Goal: Task Accomplishment & Management: Use online tool/utility

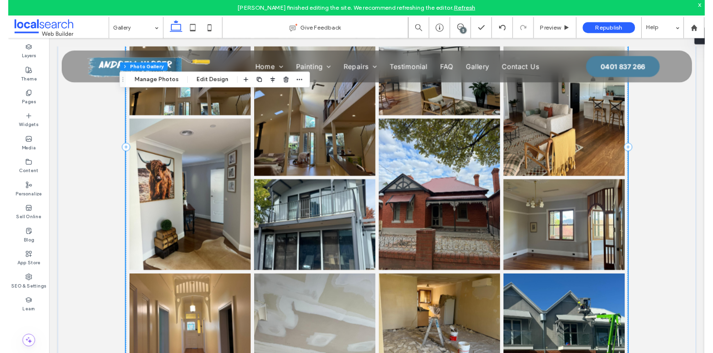
scroll to position [204, 0]
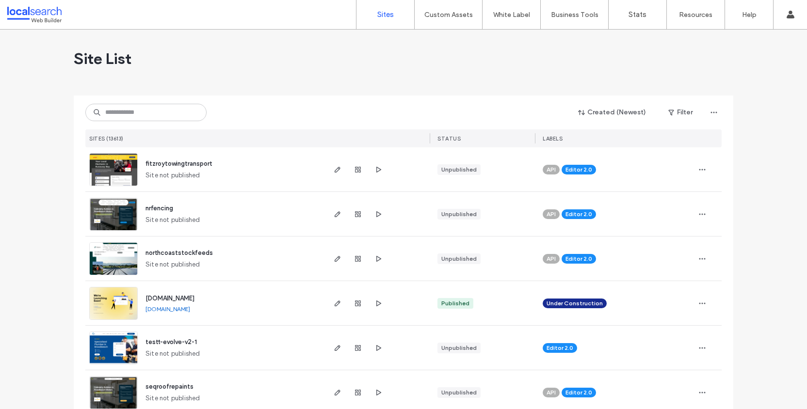
scroll to position [204, 0]
click at [150, 106] on input at bounding box center [145, 112] width 121 height 17
paste input "********"
type input "********"
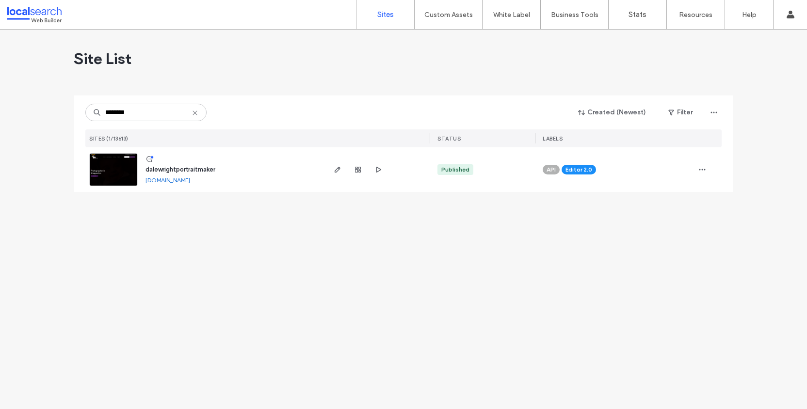
click at [124, 169] on img at bounding box center [114, 187] width 48 height 66
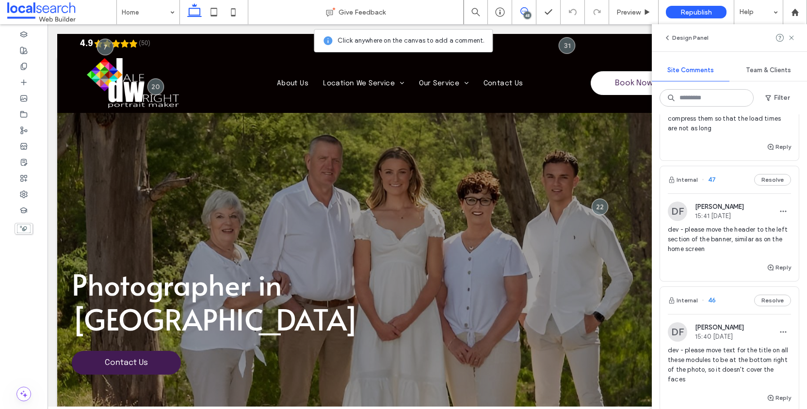
scroll to position [87, 0]
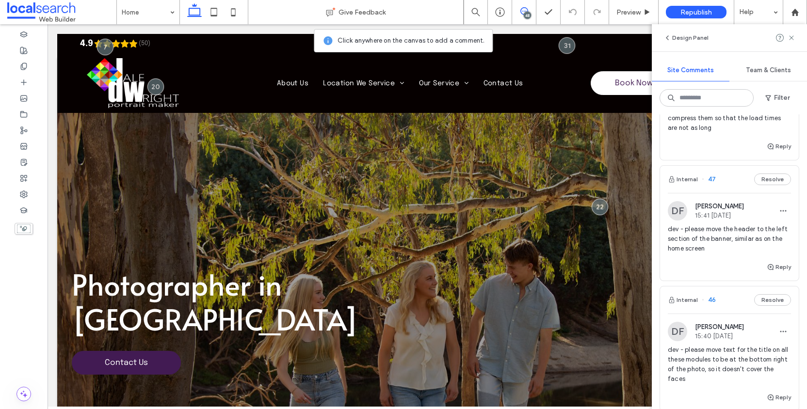
click at [726, 227] on span "dev - please move the header to the left section of the banner, similar as on t…" at bounding box center [729, 238] width 123 height 29
click at [723, 233] on div at bounding box center [403, 204] width 807 height 409
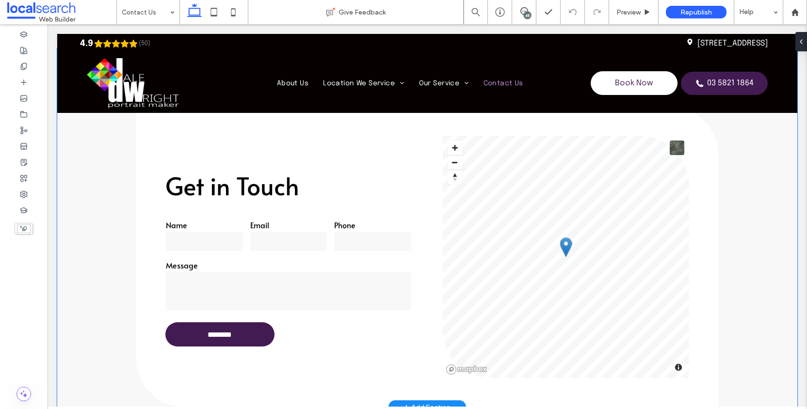
scroll to position [375, 0]
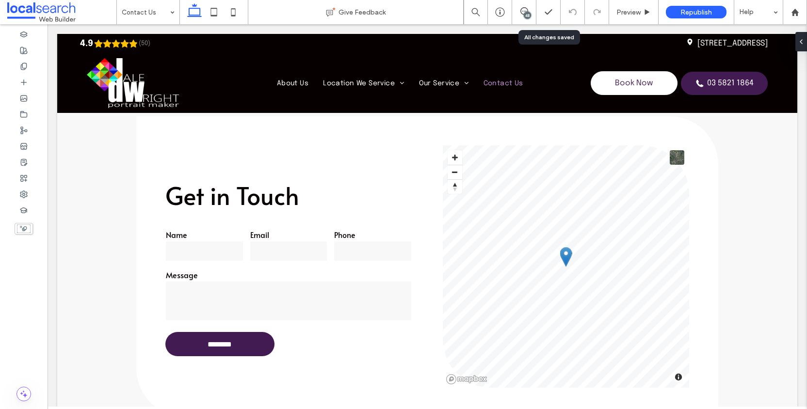
click at [527, 12] on div "48" at bounding box center [527, 15] width 7 height 7
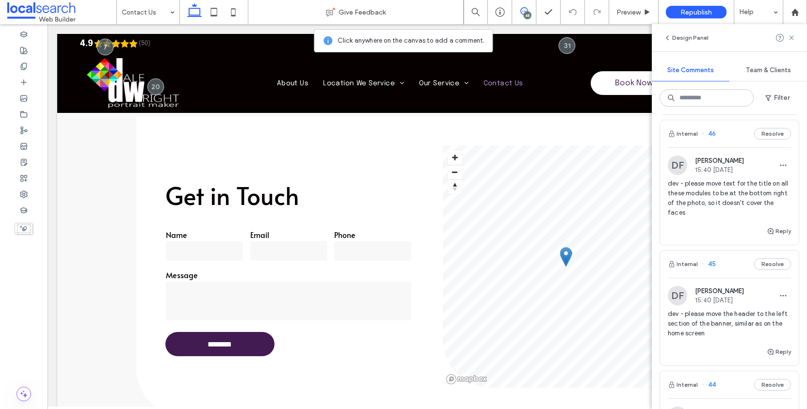
scroll to position [271, 0]
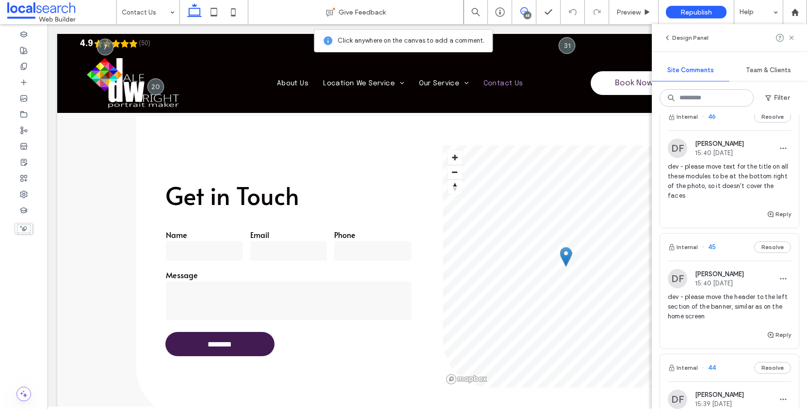
click at [741, 176] on span "dev - please move text for the title on all these modules to be at the bottom r…" at bounding box center [729, 181] width 123 height 39
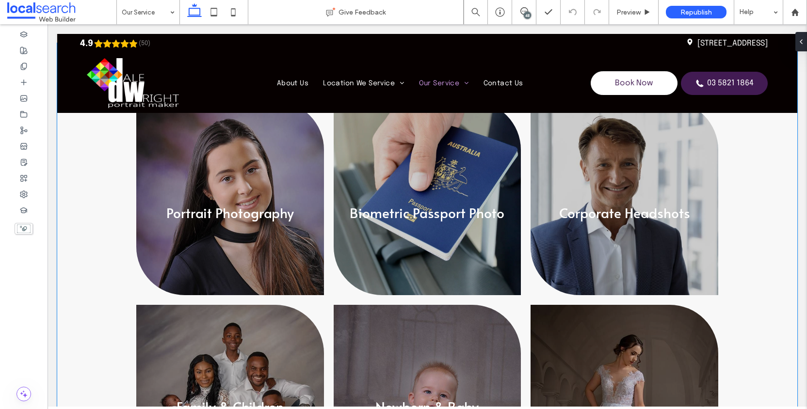
scroll to position [311, 0]
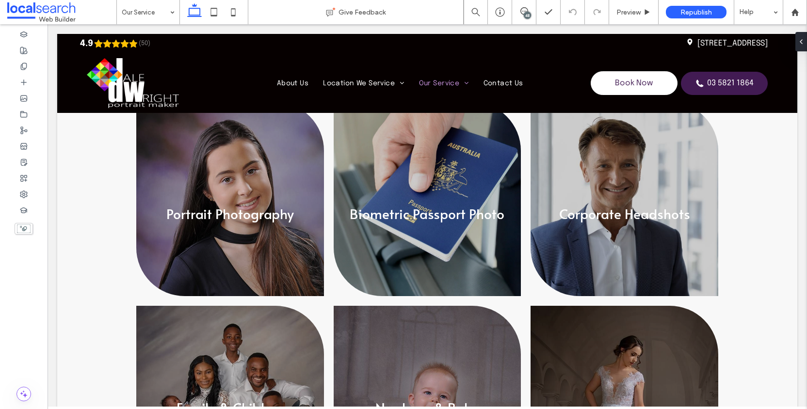
click at [529, 14] on div "48" at bounding box center [527, 15] width 7 height 7
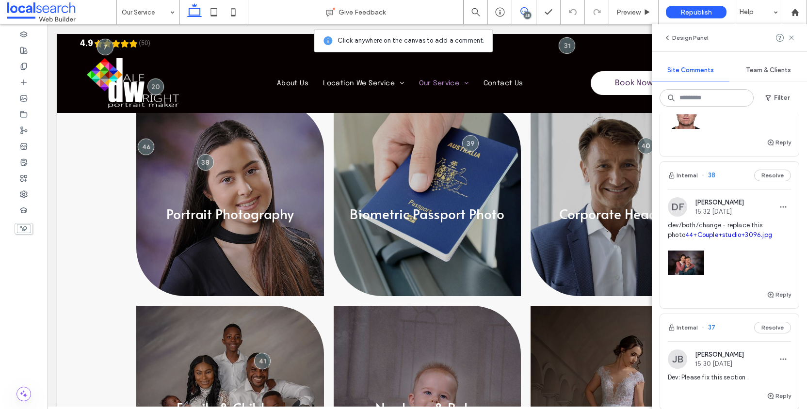
scroll to position [1325, 0]
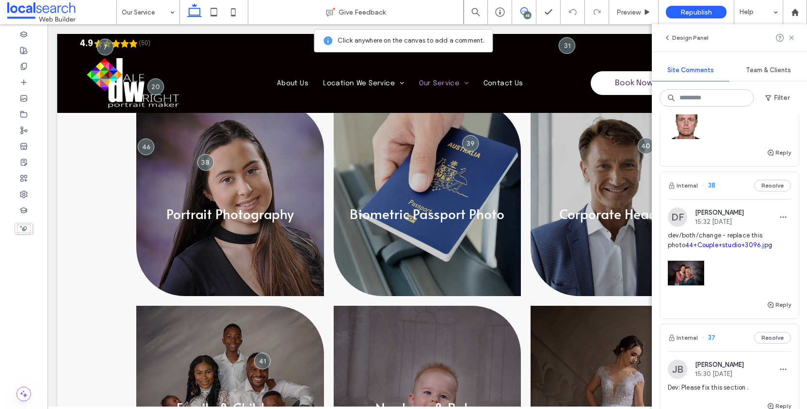
click at [716, 218] on span "15:32 Sep 17 2025" at bounding box center [719, 221] width 49 height 7
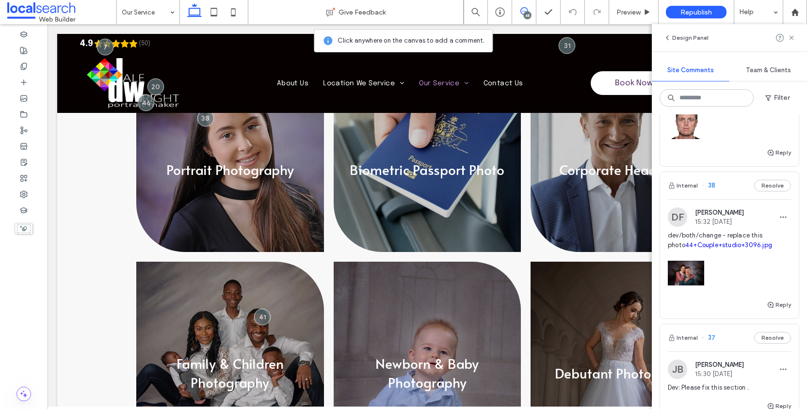
scroll to position [365, 0]
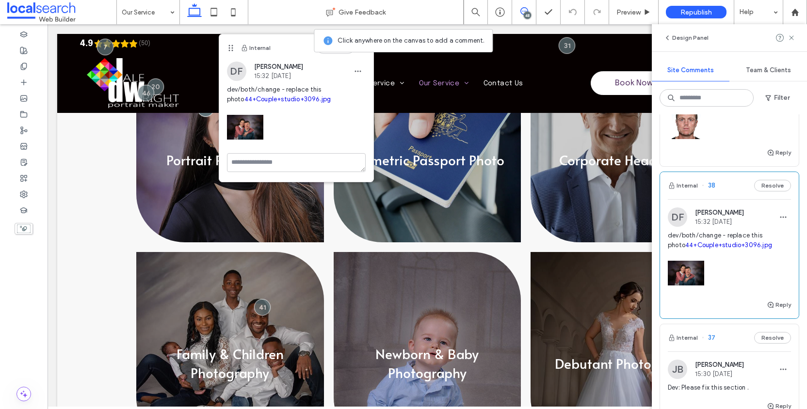
click at [715, 218] on span "15:32 Sep 17 2025" at bounding box center [719, 221] width 49 height 7
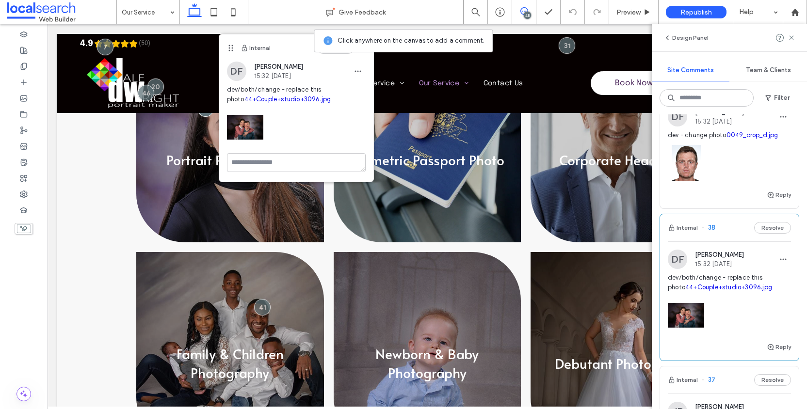
scroll to position [1221, 0]
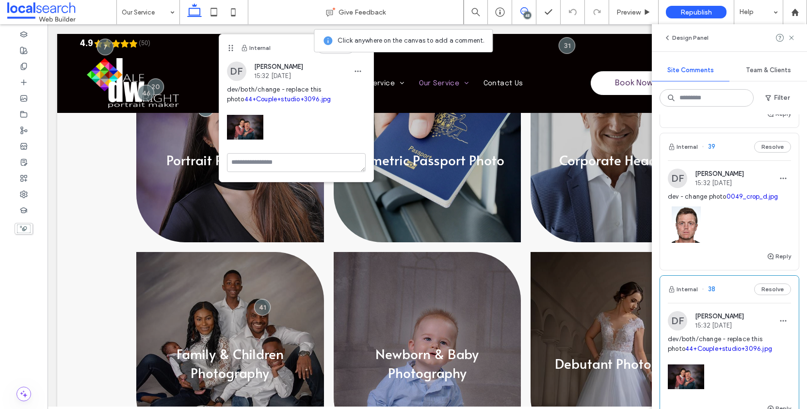
click at [725, 179] on span "15:32 Sep 17 2025" at bounding box center [719, 182] width 49 height 7
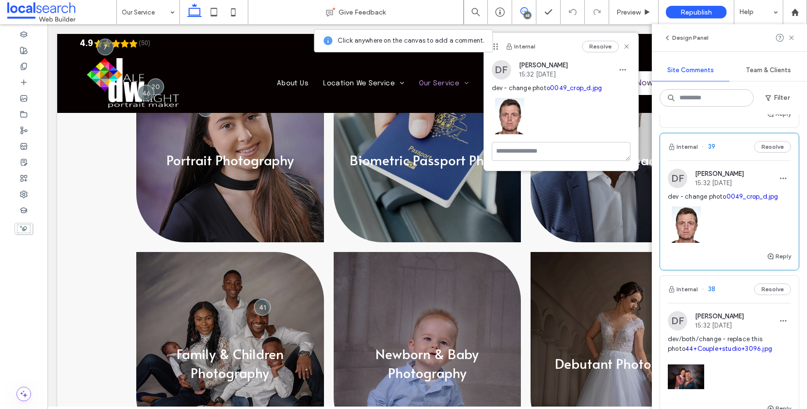
click at [698, 179] on div "DF Dorotea Finn 15:32 Sep 17 2025 dev - change photo 0049_crop_d.jpg" at bounding box center [729, 210] width 123 height 82
click at [708, 192] on span "dev - change photo 0049_crop_d.jpg" at bounding box center [729, 197] width 123 height 10
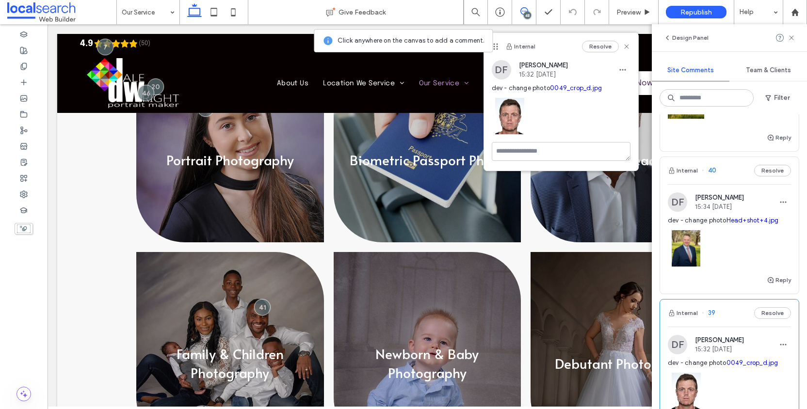
scroll to position [1050, 0]
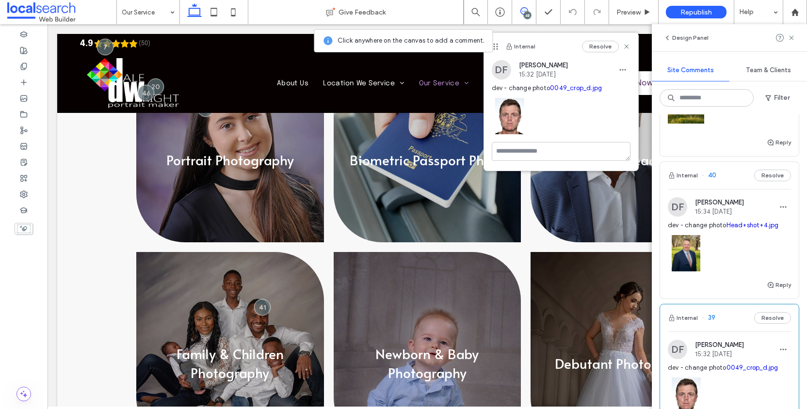
click at [709, 221] on span "dev - change photo Head+shot+4.jpg" at bounding box center [729, 226] width 123 height 10
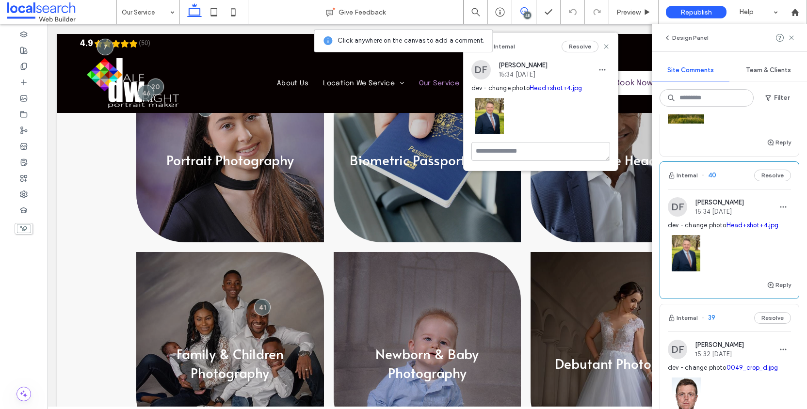
click at [748, 222] on link "Head+shot+4.jpg" at bounding box center [752, 225] width 52 height 7
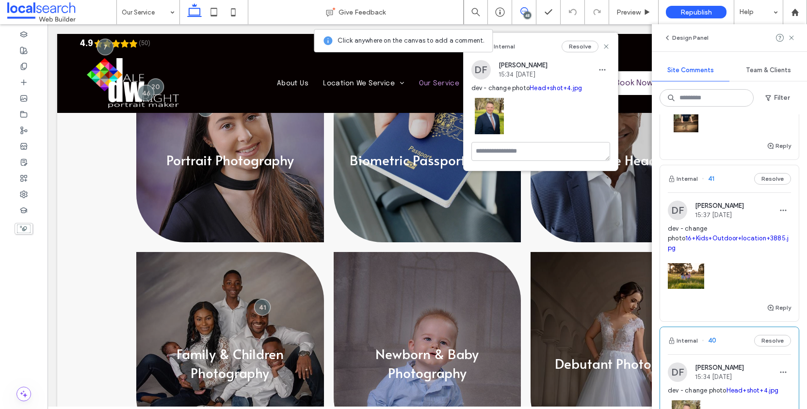
scroll to position [879, 0]
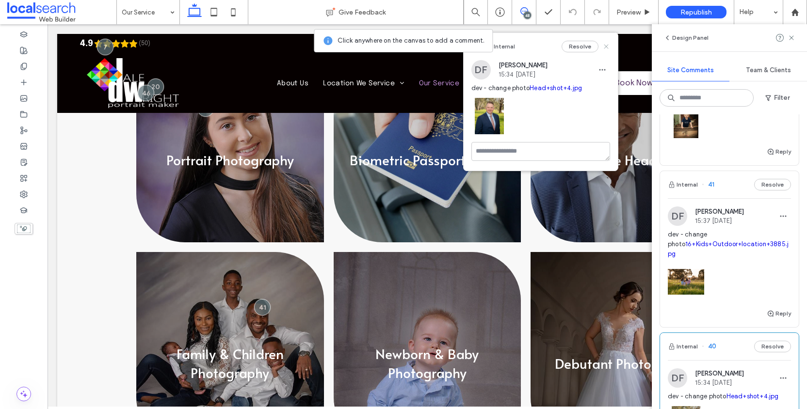
click at [605, 48] on use at bounding box center [606, 46] width 4 height 4
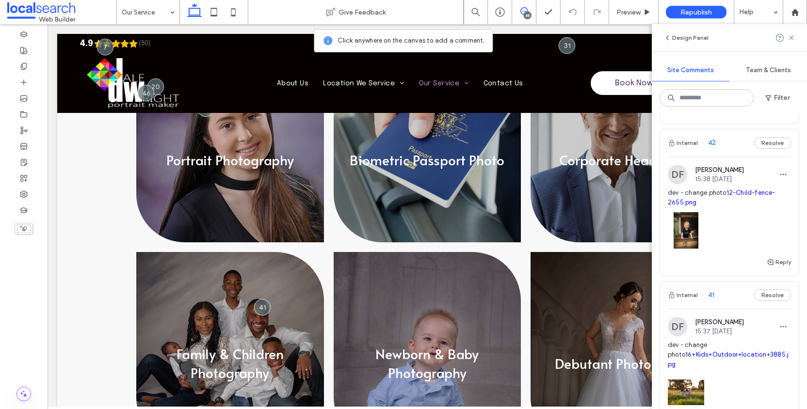
scroll to position [767, 0]
click at [691, 230] on img at bounding box center [686, 232] width 36 height 36
